Goal: Find specific page/section: Find specific page/section

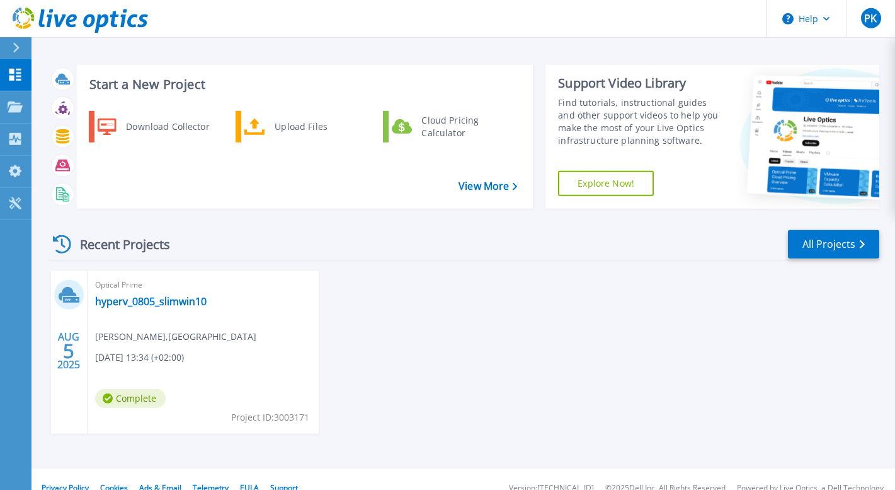
scroll to position [20, 0]
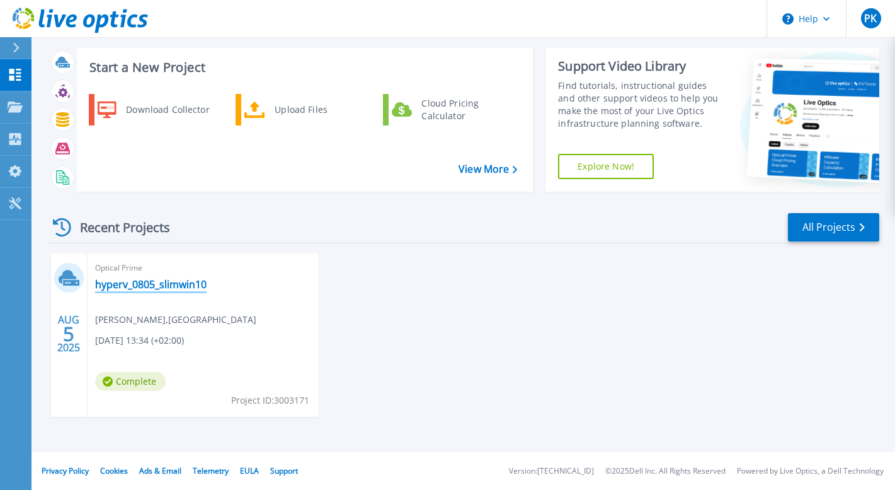
click at [187, 286] on link "hyperv_0805_slimwin10" at bounding box center [151, 284] width 112 height 13
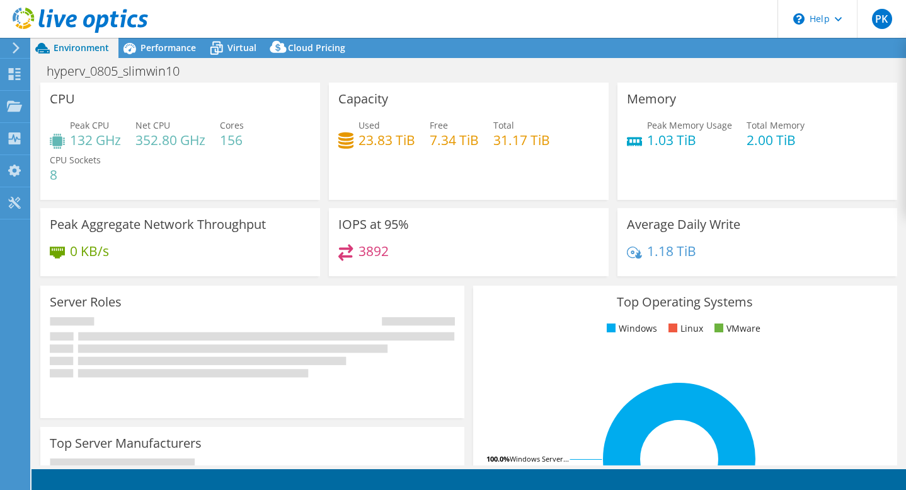
select select "USD"
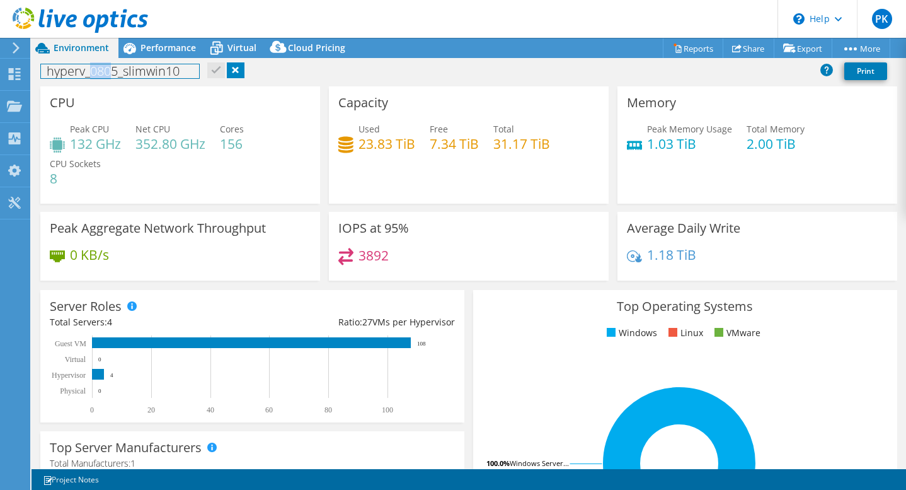
drag, startPoint x: 92, startPoint y: 73, endPoint x: 113, endPoint y: 71, distance: 21.5
click at [113, 71] on h1 "hyperv_0805_slimwin10" at bounding box center [120, 71] width 158 height 14
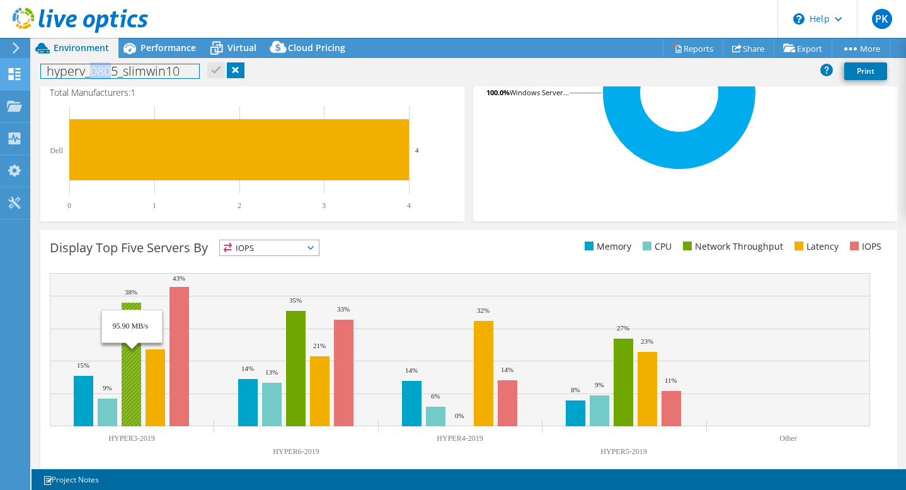
scroll to position [299, 0]
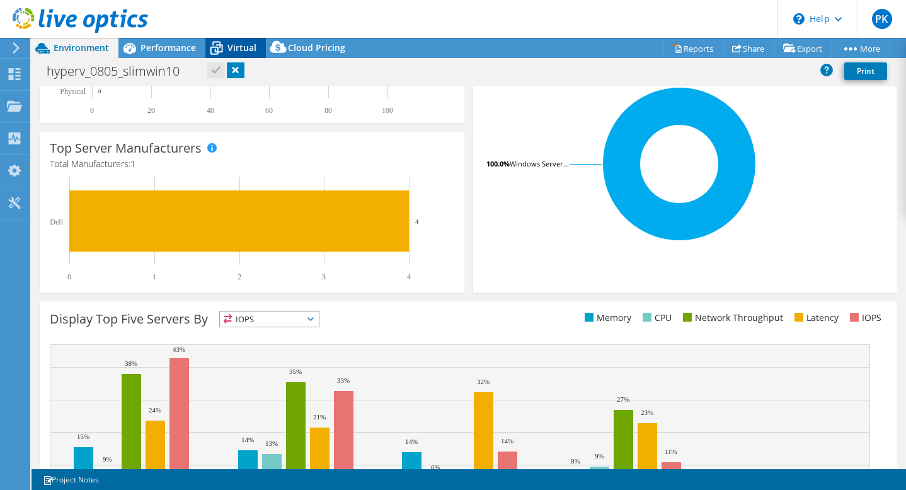
click at [215, 46] on icon at bounding box center [216, 48] width 22 height 22
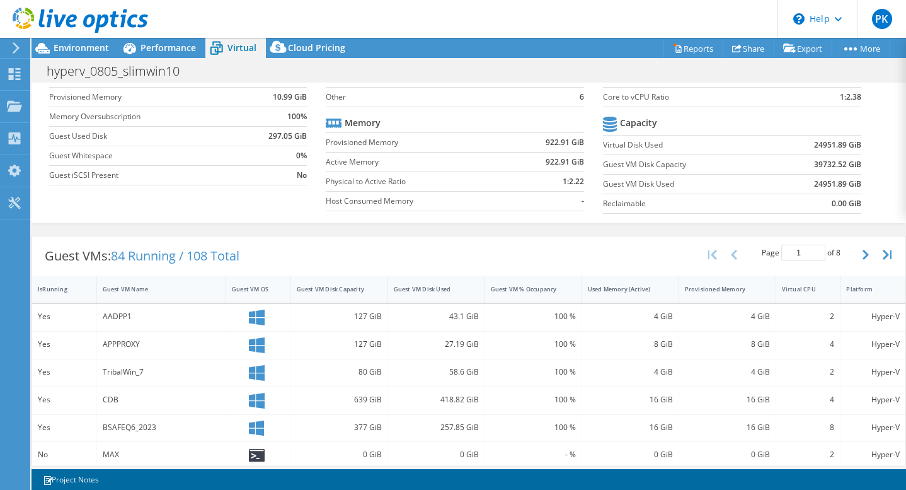
scroll to position [0, 0]
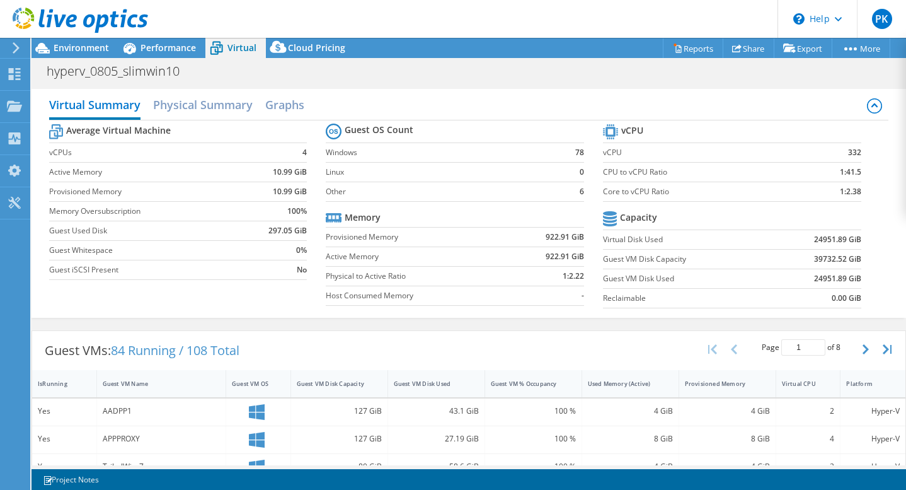
click at [10, 45] on div at bounding box center [14, 47] width 14 height 11
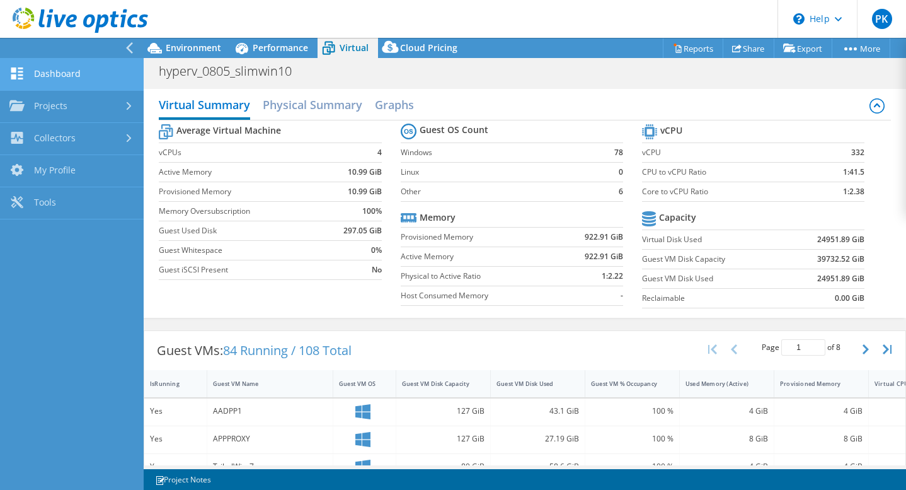
click at [51, 70] on link "Dashboard" at bounding box center [72, 75] width 144 height 32
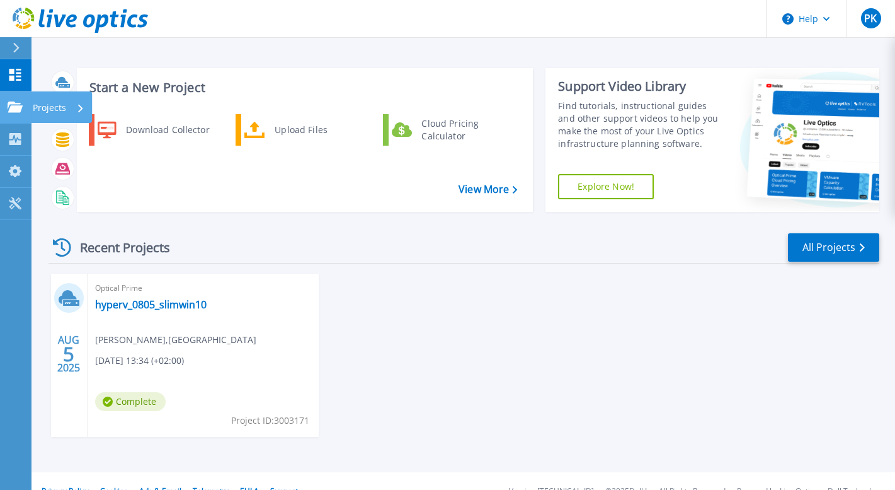
click at [53, 107] on p "Projects" at bounding box center [49, 107] width 33 height 33
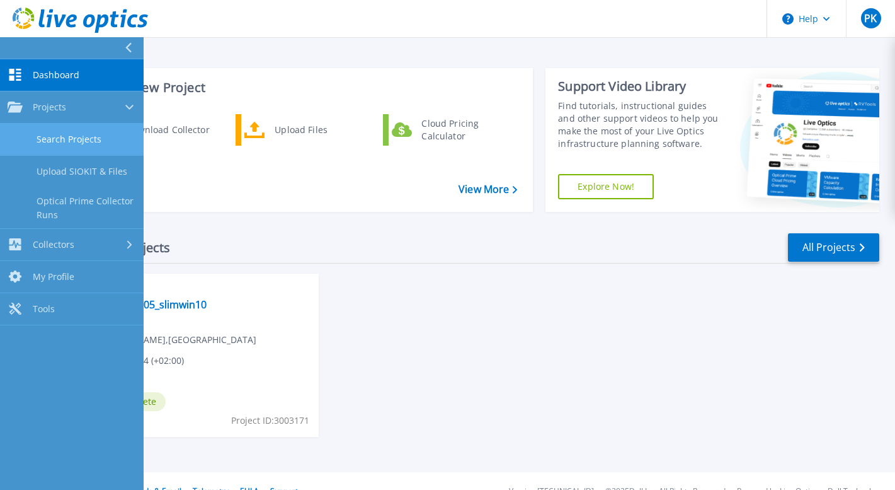
click at [55, 138] on link "Search Projects" at bounding box center [72, 139] width 144 height 32
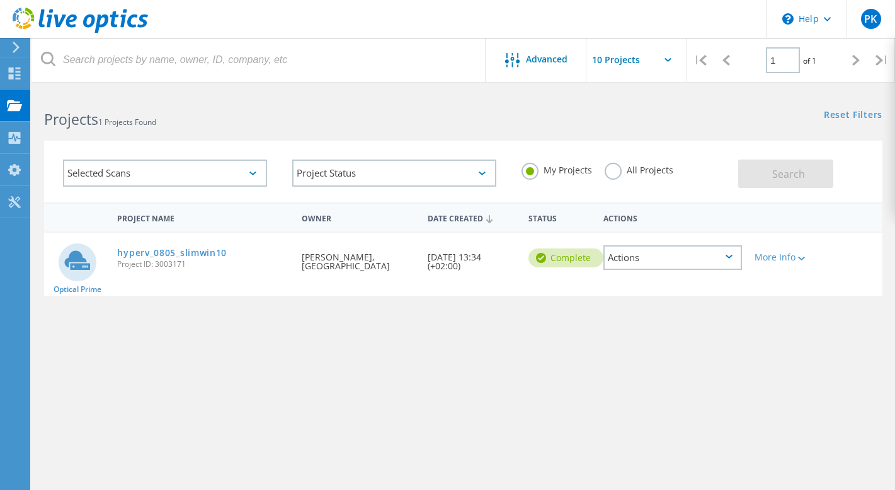
click at [654, 67] on input "text" at bounding box center [650, 60] width 126 height 44
click at [633, 89] on div "Show 10 Projects" at bounding box center [649, 93] width 125 height 21
type input "Show 10 Projects"
click at [611, 171] on label "All Projects" at bounding box center [639, 169] width 69 height 12
click at [0, 0] on input "All Projects" at bounding box center [0, 0] width 0 height 0
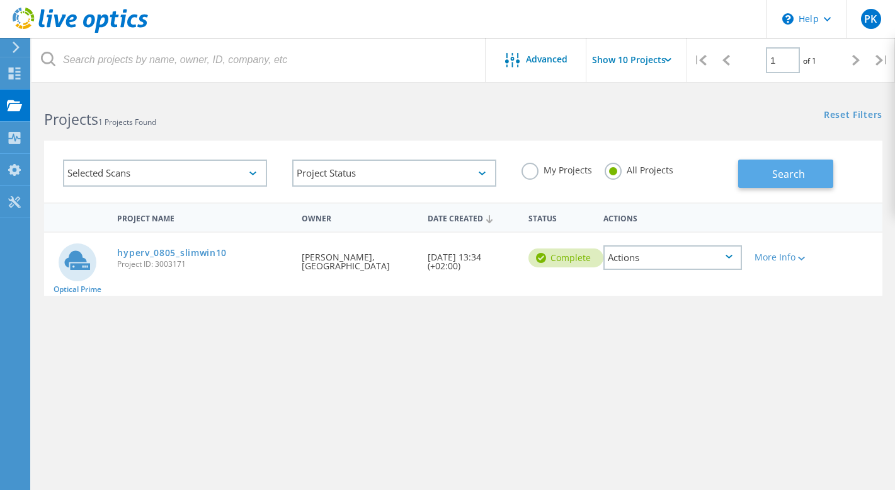
click at [780, 175] on span "Search" at bounding box center [788, 174] width 33 height 14
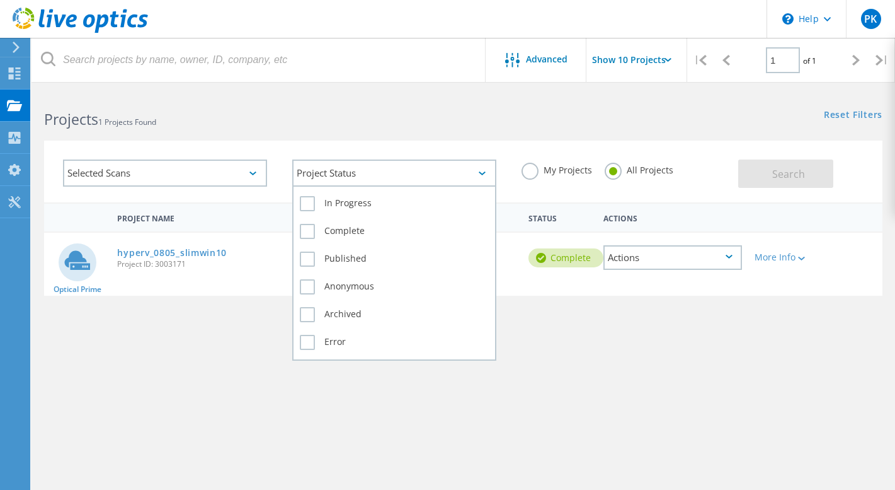
click at [353, 178] on div "Project Status" at bounding box center [394, 172] width 204 height 27
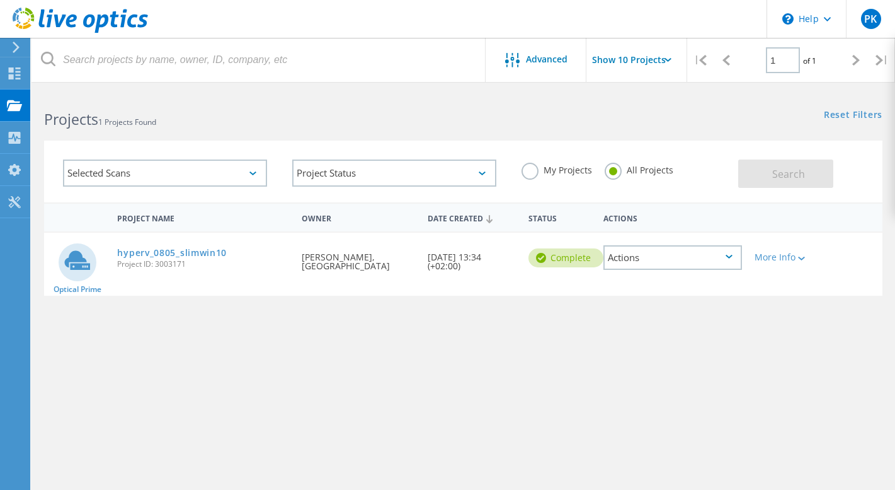
click at [193, 175] on div "Selected Scans" at bounding box center [165, 172] width 204 height 27
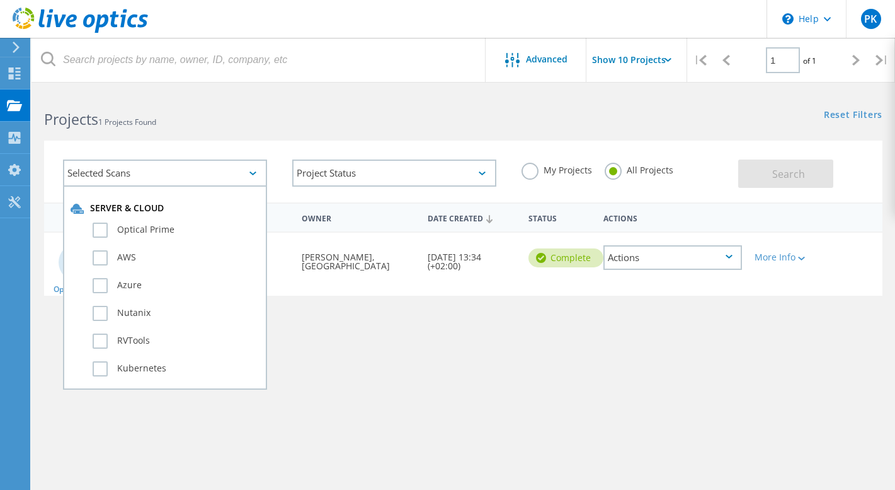
click at [193, 175] on div "Selected Scans" at bounding box center [165, 172] width 204 height 27
